Goal: Navigation & Orientation: Find specific page/section

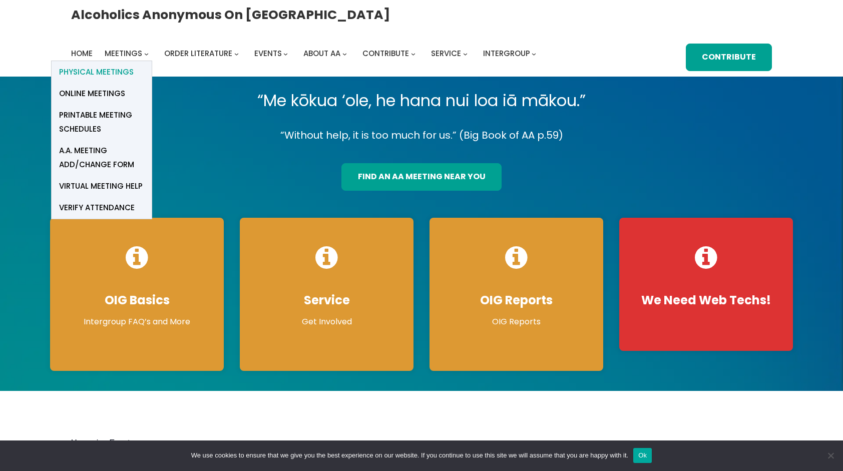
click at [134, 65] on span "Physical Meetings" at bounding box center [96, 72] width 75 height 14
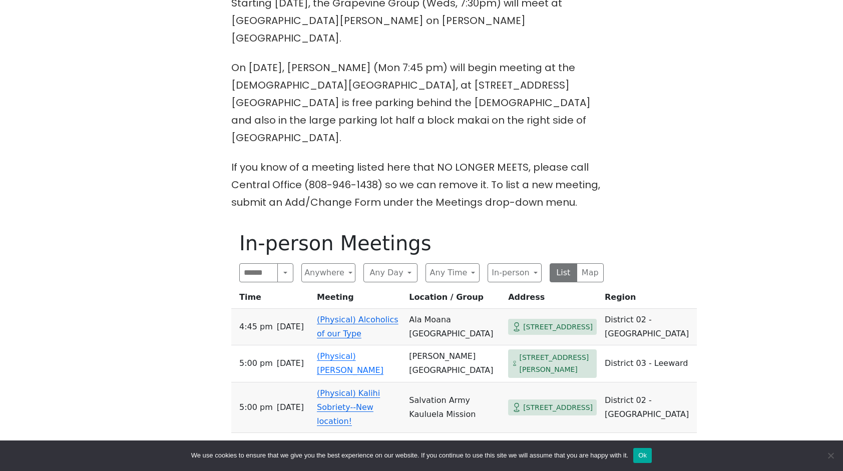
scroll to position [398, 0]
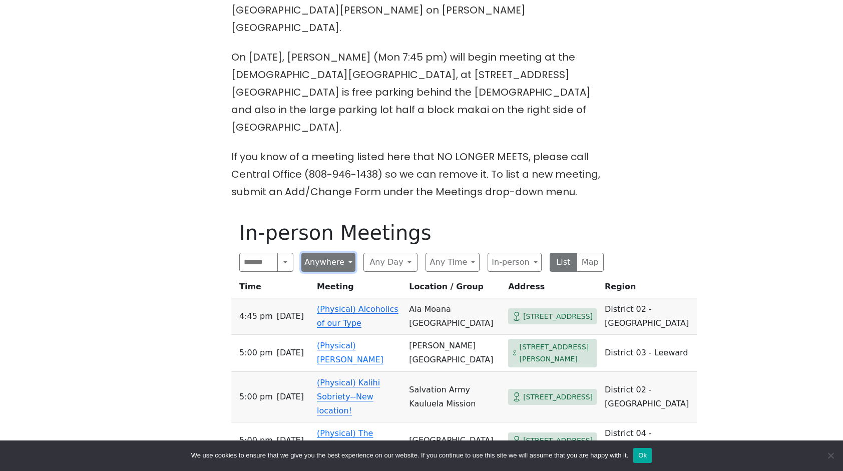
click at [347, 253] on button "Anywhere" at bounding box center [328, 262] width 54 height 19
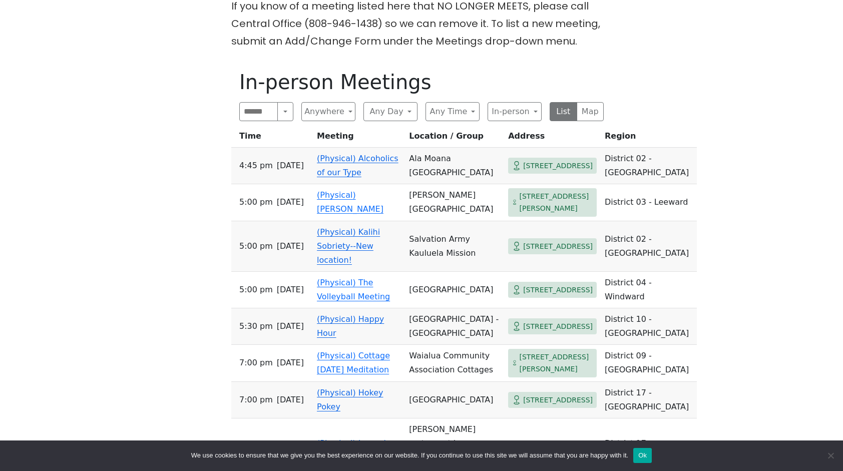
scroll to position [548, 0]
click at [350, 103] on button "Anywhere" at bounding box center [328, 112] width 54 height 19
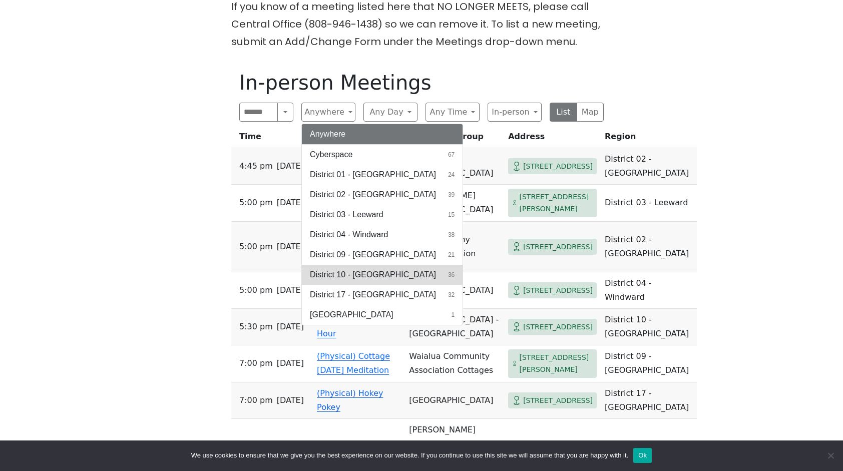
click at [344, 269] on span "District 10 - [GEOGRAPHIC_DATA]" at bounding box center [373, 275] width 126 height 12
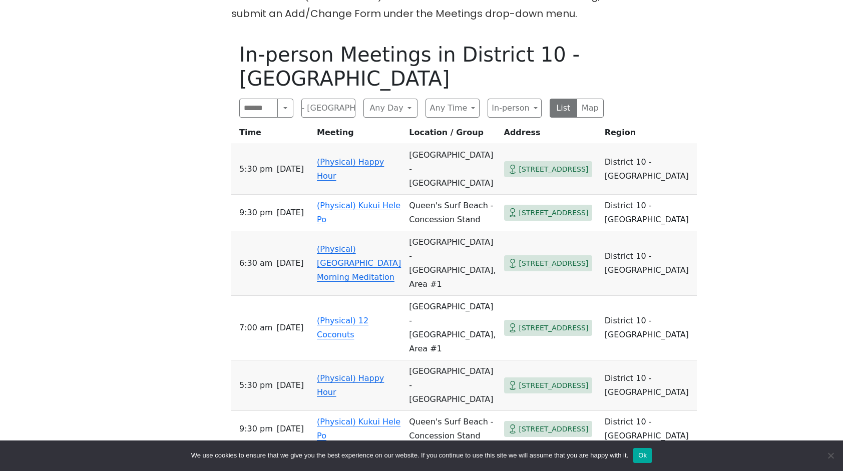
scroll to position [580, 0]
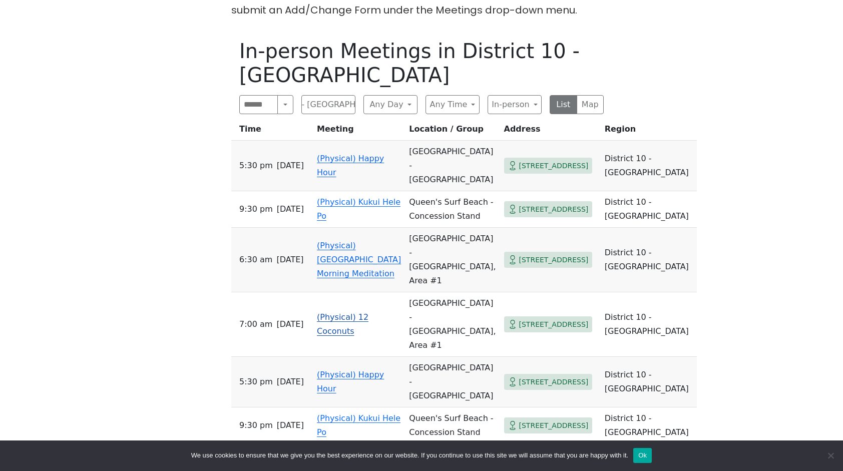
click at [344, 292] on td "(Physical) 12 Coconuts" at bounding box center [359, 324] width 92 height 65
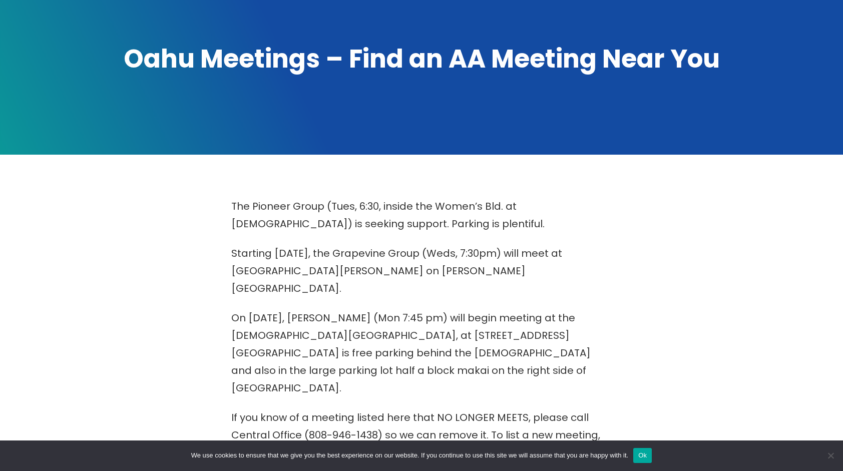
scroll to position [159, 0]
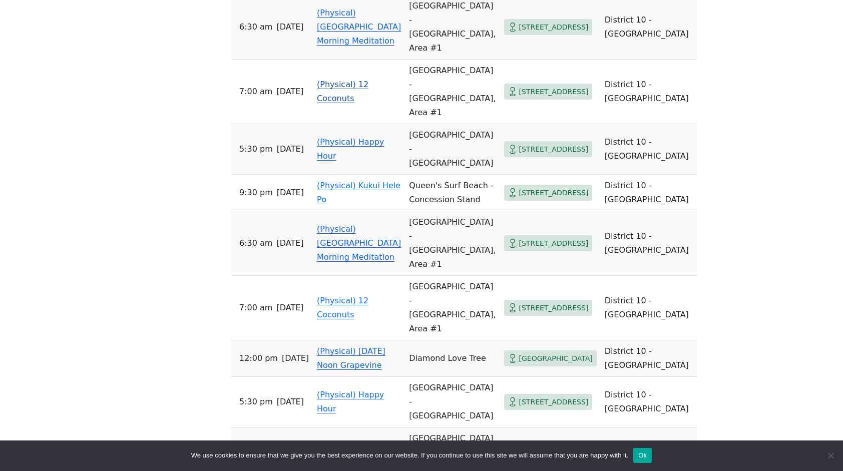
scroll to position [813, 0]
click at [364, 447] on link "(Physical) Solutions" at bounding box center [356, 452] width 78 height 10
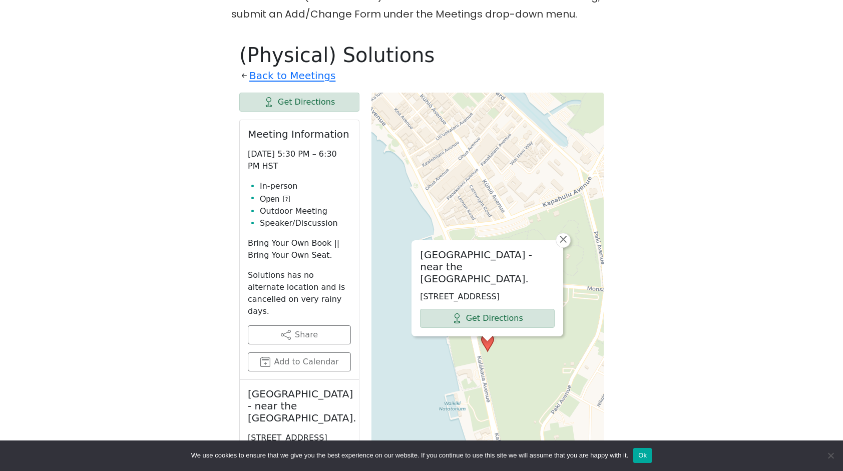
click at [566, 213] on div "[GEOGRAPHIC_DATA] - near the [GEOGRAPHIC_DATA] [STREET_ADDRESS] Get Directions …" at bounding box center [488, 343] width 232 height 501
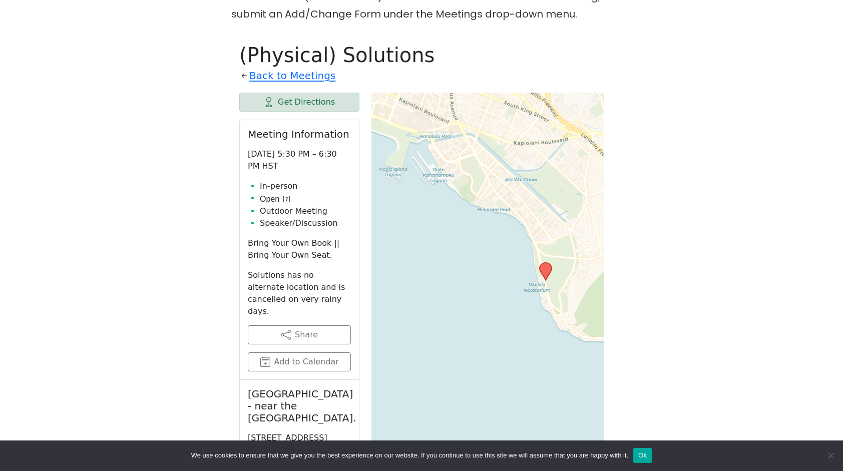
click at [514, 172] on div "Leaflet | © OpenStreetMap contributors © CARTO" at bounding box center [488, 343] width 232 height 501
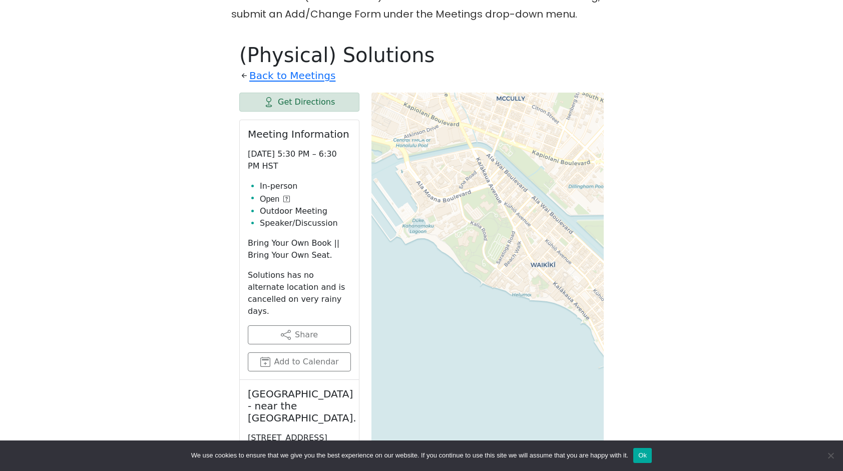
drag, startPoint x: 457, startPoint y: 148, endPoint x: 512, endPoint y: 230, distance: 99.2
click at [512, 230] on div "Leaflet | © OpenStreetMap contributors © CARTO" at bounding box center [488, 343] width 232 height 501
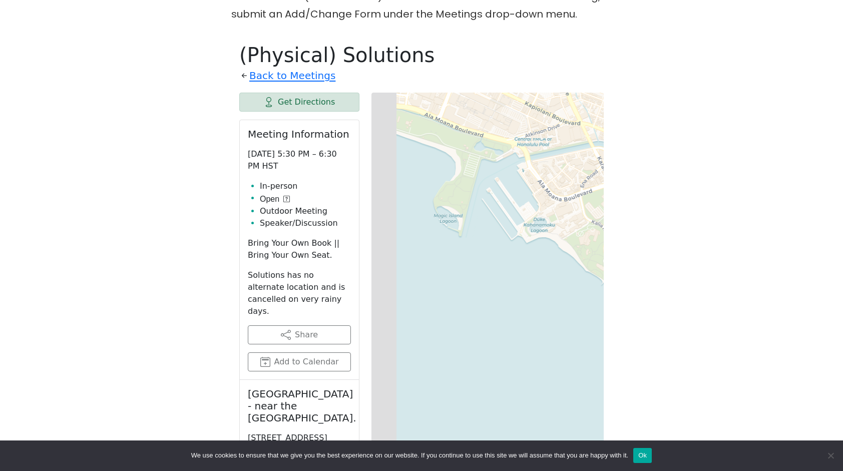
drag, startPoint x: 433, startPoint y: 158, endPoint x: 558, endPoint y: 157, distance: 125.7
click at [558, 157] on div "Leaflet | © OpenStreetMap contributors © CARTO" at bounding box center [488, 343] width 232 height 501
